Goal: Task Accomplishment & Management: Manage account settings

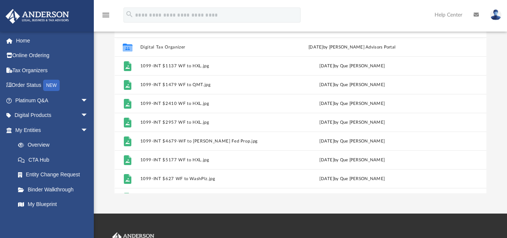
scroll to position [165, 366]
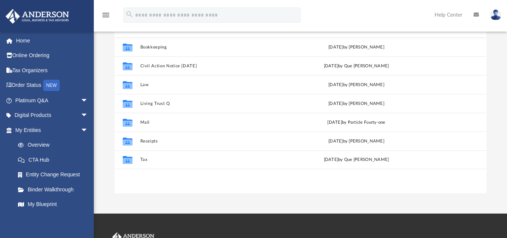
scroll to position [165, 366]
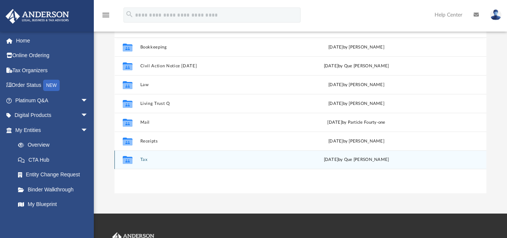
click at [131, 159] on icon "grid" at bounding box center [128, 161] width 10 height 6
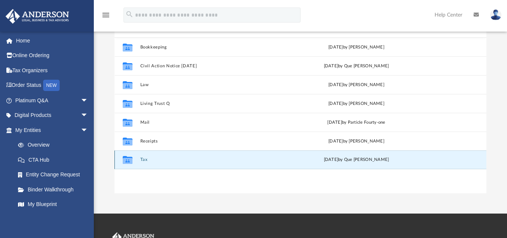
click at [142, 159] on button "Tax" at bounding box center [211, 159] width 142 height 5
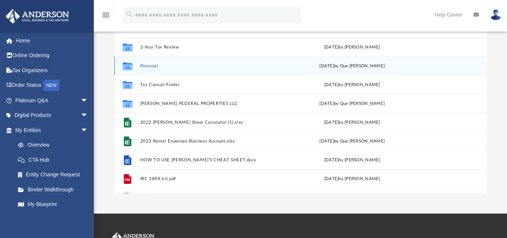
click at [363, 68] on div "[DATE] by Que [PERSON_NAME]" at bounding box center [352, 65] width 139 height 7
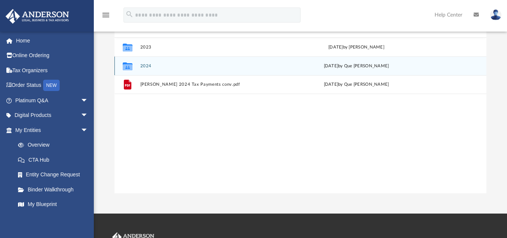
click at [148, 70] on div "Collaborated Folder 2024 [DATE] by Que [PERSON_NAME]" at bounding box center [300, 65] width 372 height 19
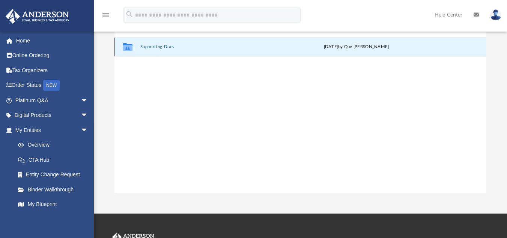
click at [151, 47] on button "Supporting Docs" at bounding box center [211, 46] width 142 height 5
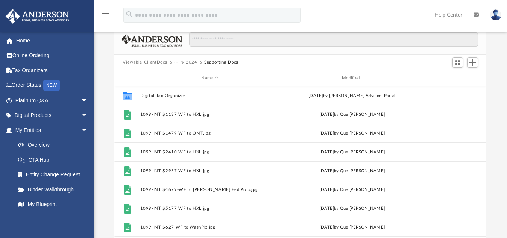
scroll to position [51, 0]
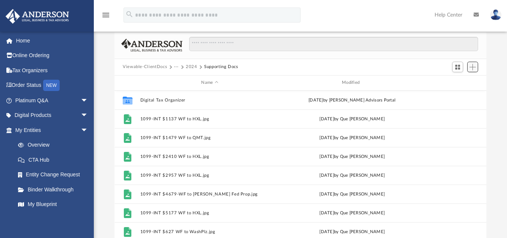
click at [475, 65] on span "Add" at bounding box center [473, 67] width 6 height 6
click at [466, 82] on li "Upload" at bounding box center [462, 82] width 24 height 8
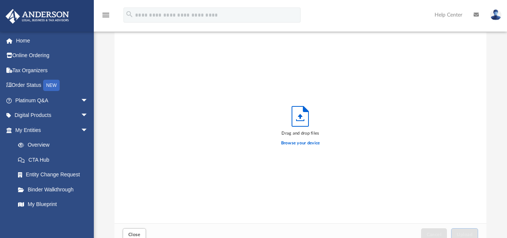
scroll to position [185, 366]
click at [306, 142] on label "Browse your device" at bounding box center [300, 143] width 39 height 7
click at [0, 0] on input "Browse your device" at bounding box center [0, 0] width 0 height 0
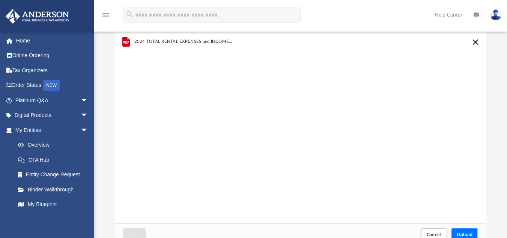
click at [457, 231] on button "Upload" at bounding box center [464, 234] width 27 height 13
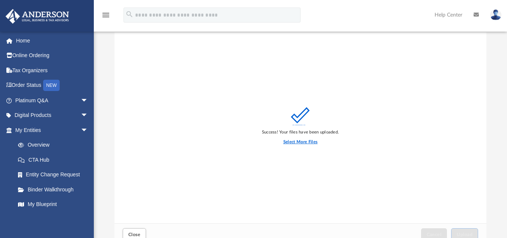
click at [295, 142] on label "Select More Files" at bounding box center [300, 142] width 34 height 7
click at [0, 0] on input "Select More Files" at bounding box center [0, 0] width 0 height 0
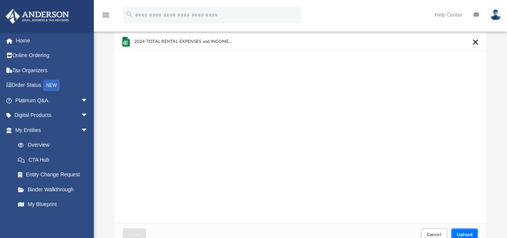
click at [459, 235] on span "Upload" at bounding box center [465, 234] width 16 height 5
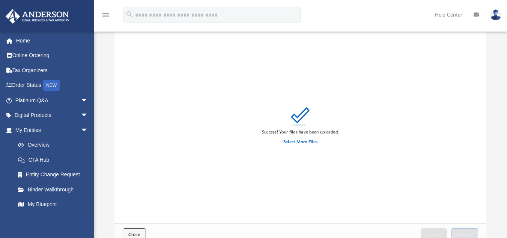
click at [134, 230] on button "Close" at bounding box center [134, 234] width 23 height 13
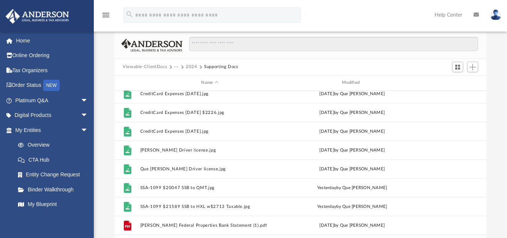
scroll to position [389, 0]
